Goal: Check status

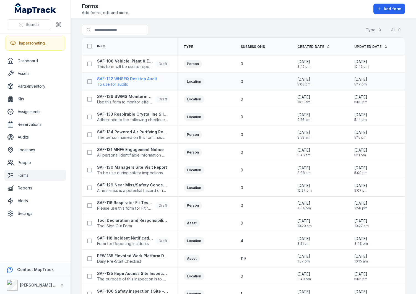
click at [116, 82] on span "To use for audits" at bounding box center [127, 85] width 60 height 6
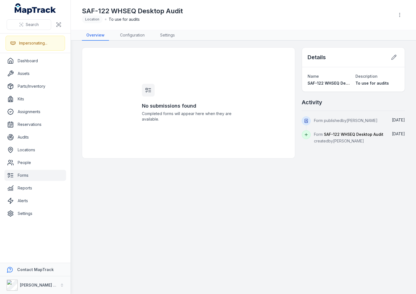
click at [149, 89] on icon at bounding box center [148, 90] width 7 height 7
click at [191, 82] on div "No submissions found Completed forms will appear here when they are available." at bounding box center [188, 103] width 106 height 111
click at [192, 84] on div "No submissions found Completed forms will appear here when they are available." at bounding box center [188, 103] width 106 height 111
click at [189, 90] on div "No submissions found Completed forms will appear here when they are available." at bounding box center [188, 103] width 106 height 111
click at [195, 87] on div "No submissions found Completed forms will appear here when they are available." at bounding box center [188, 103] width 106 height 111
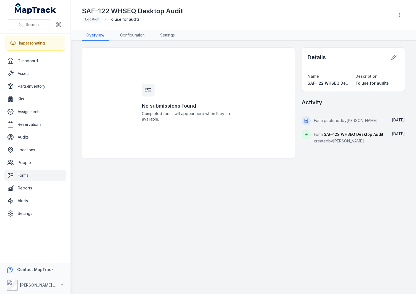
click at [188, 87] on div "No submissions found Completed forms will appear here when they are available." at bounding box center [188, 103] width 106 height 111
click at [177, 89] on div "No submissions found Completed forms will appear here when they are available." at bounding box center [188, 103] width 106 height 111
click at [188, 41] on main "No submissions found Completed forms will appear here when they are available. …" at bounding box center [243, 167] width 345 height 253
click at [189, 43] on main "No submissions found Completed forms will appear here when they are available. …" at bounding box center [243, 167] width 345 height 253
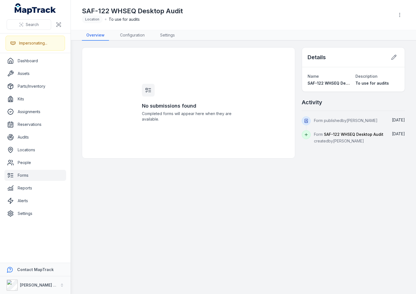
click at [207, 19] on div "SAF-122 WHSEQ Desktop Audit Location To use for audits" at bounding box center [236, 15] width 308 height 17
click at [230, 97] on div "No submissions found Completed forms will appear here when they are available." at bounding box center [188, 103] width 106 height 111
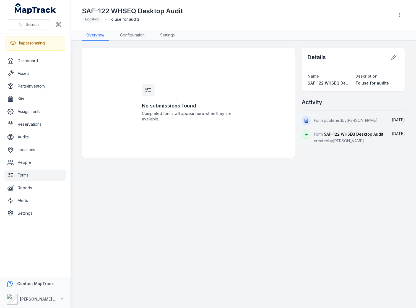
click at [367, 14] on div "SAF-122 WHSEQ Desktop Audit Location To use for audits" at bounding box center [236, 15] width 308 height 17
